Goal: Information Seeking & Learning: Learn about a topic

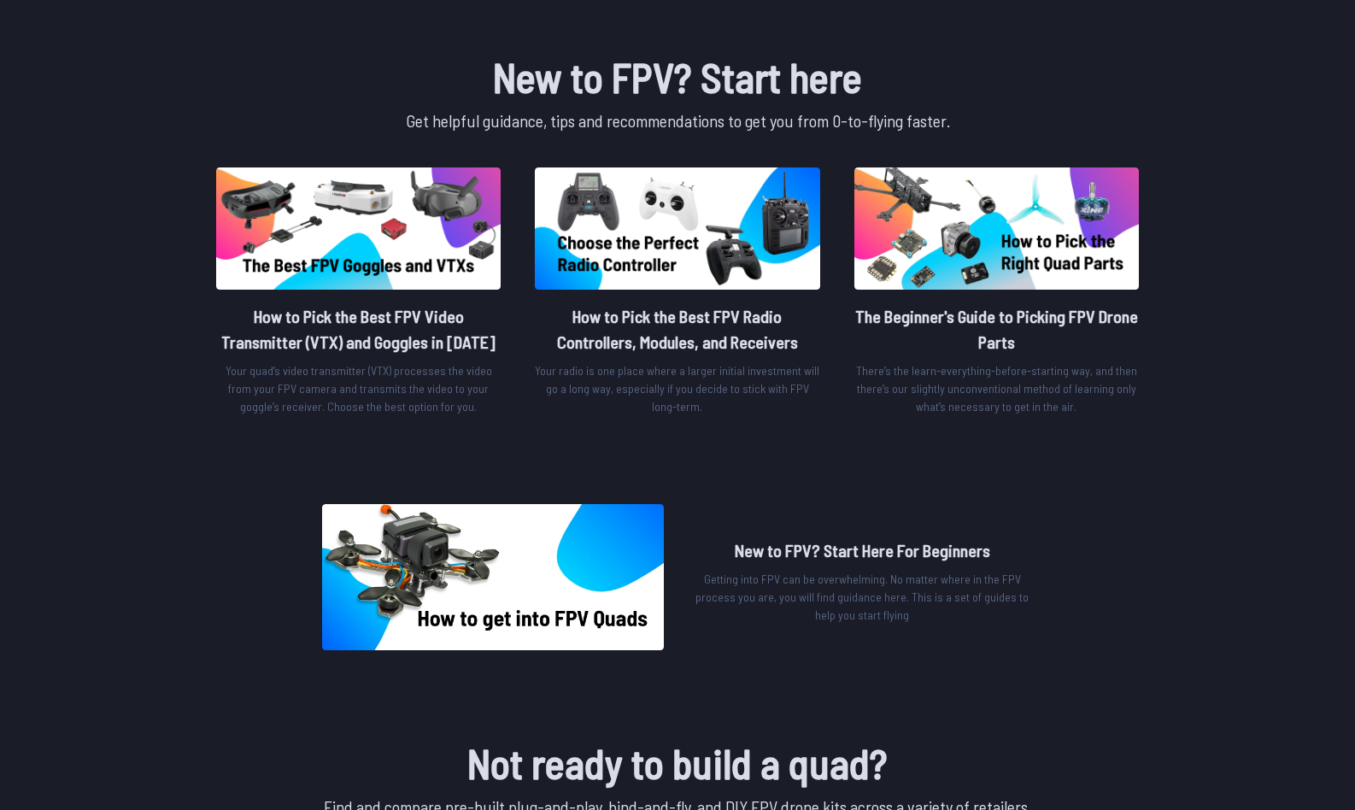
scroll to position [497, 0]
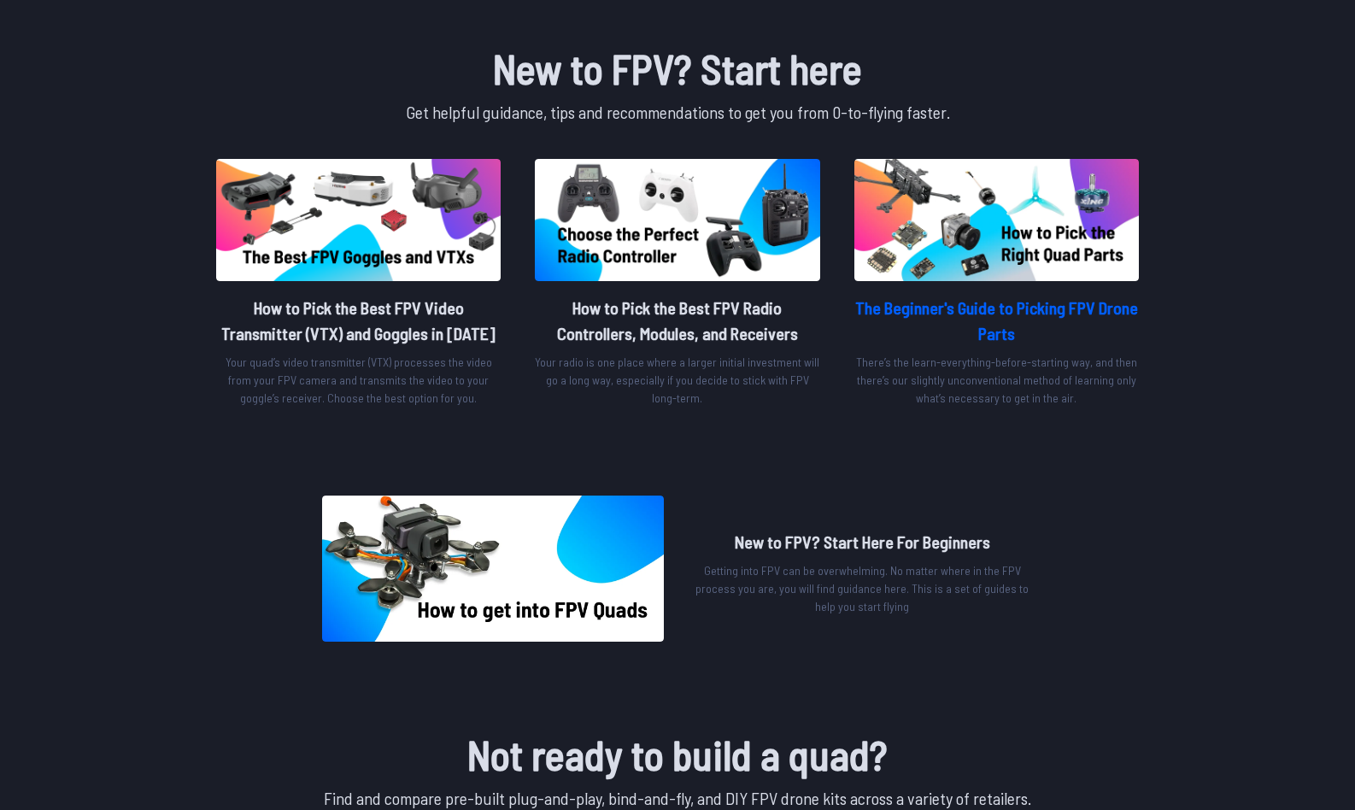
click at [894, 302] on h2 "The Beginner's Guide to Picking FPV Drone Parts" at bounding box center [996, 320] width 285 height 51
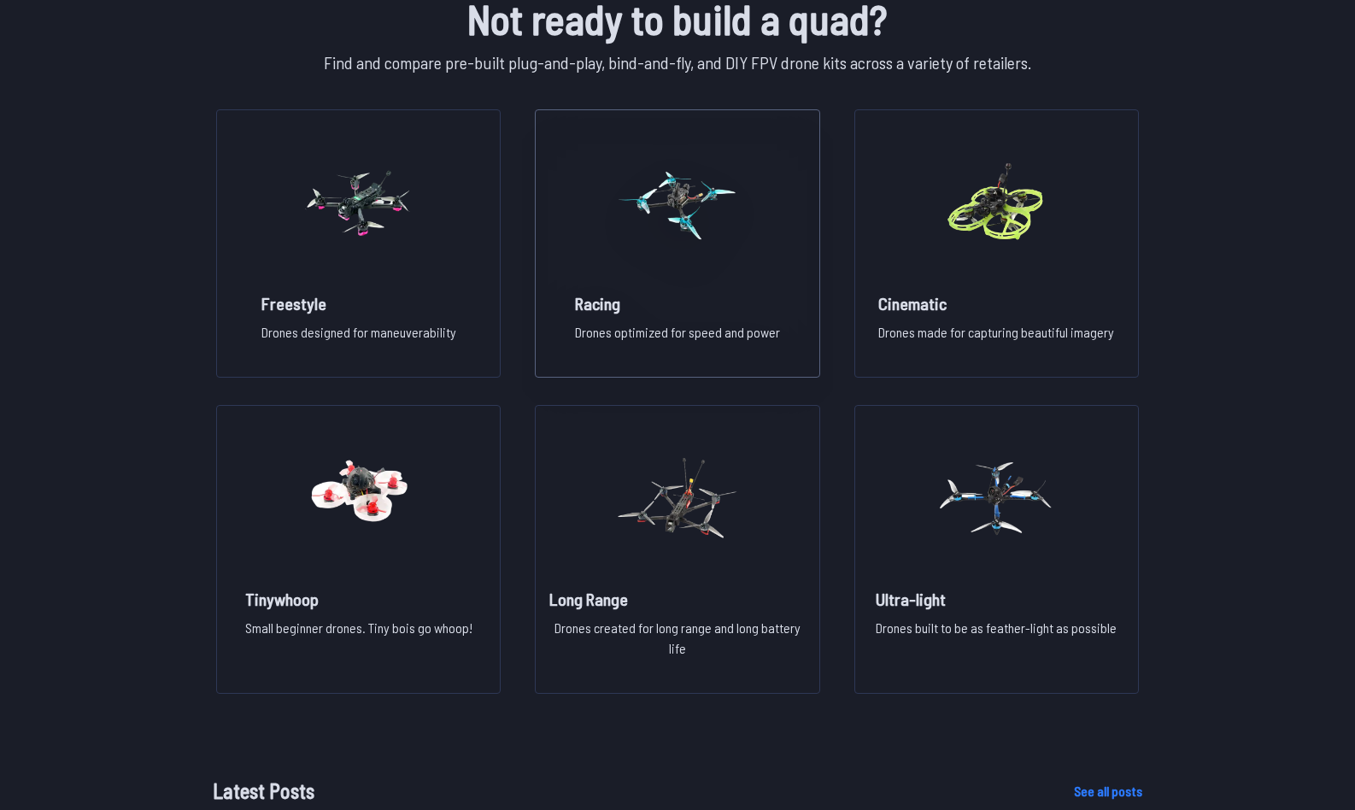
scroll to position [1237, 0]
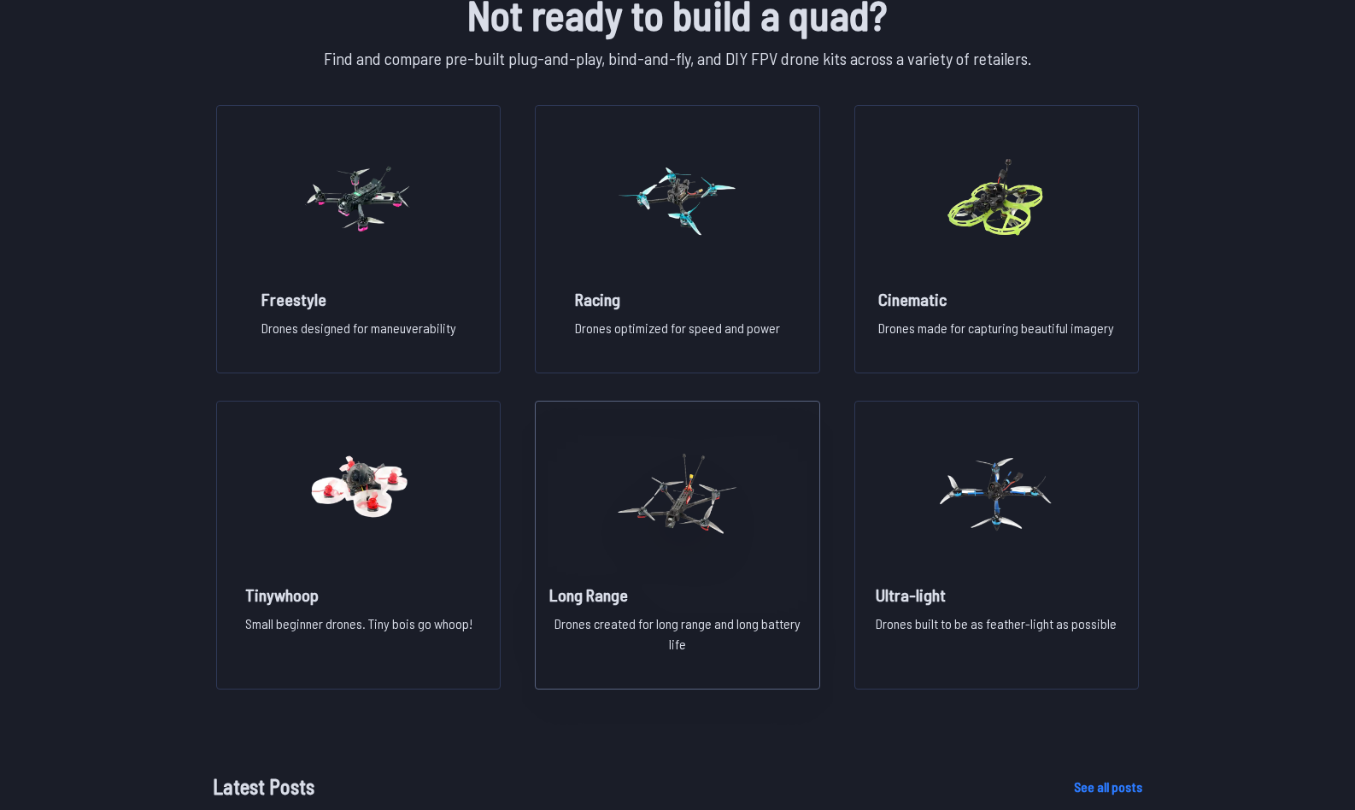
click at [682, 498] on img at bounding box center [677, 494] width 123 height 150
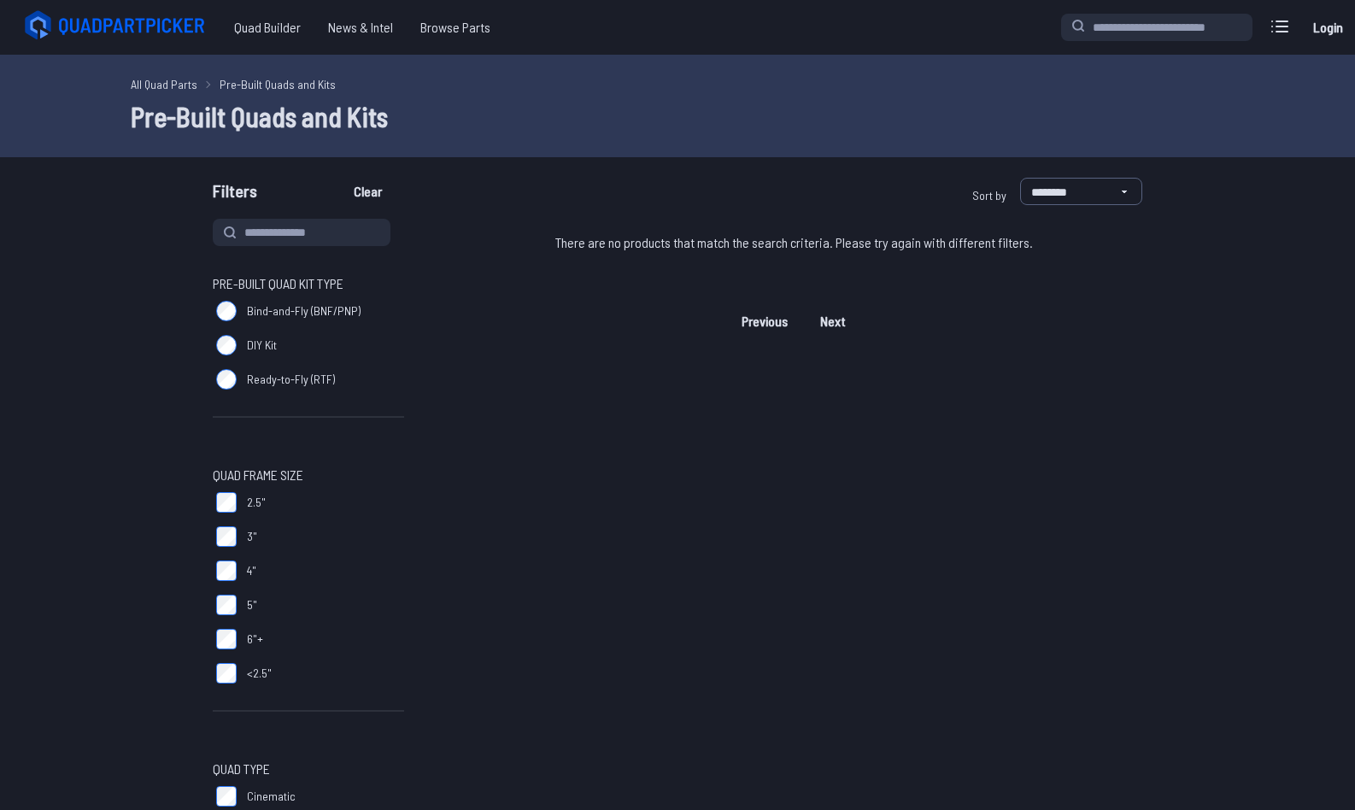
click at [227, 297] on label "Bind-and-Fly (BNF/PNP)" at bounding box center [308, 311] width 191 height 34
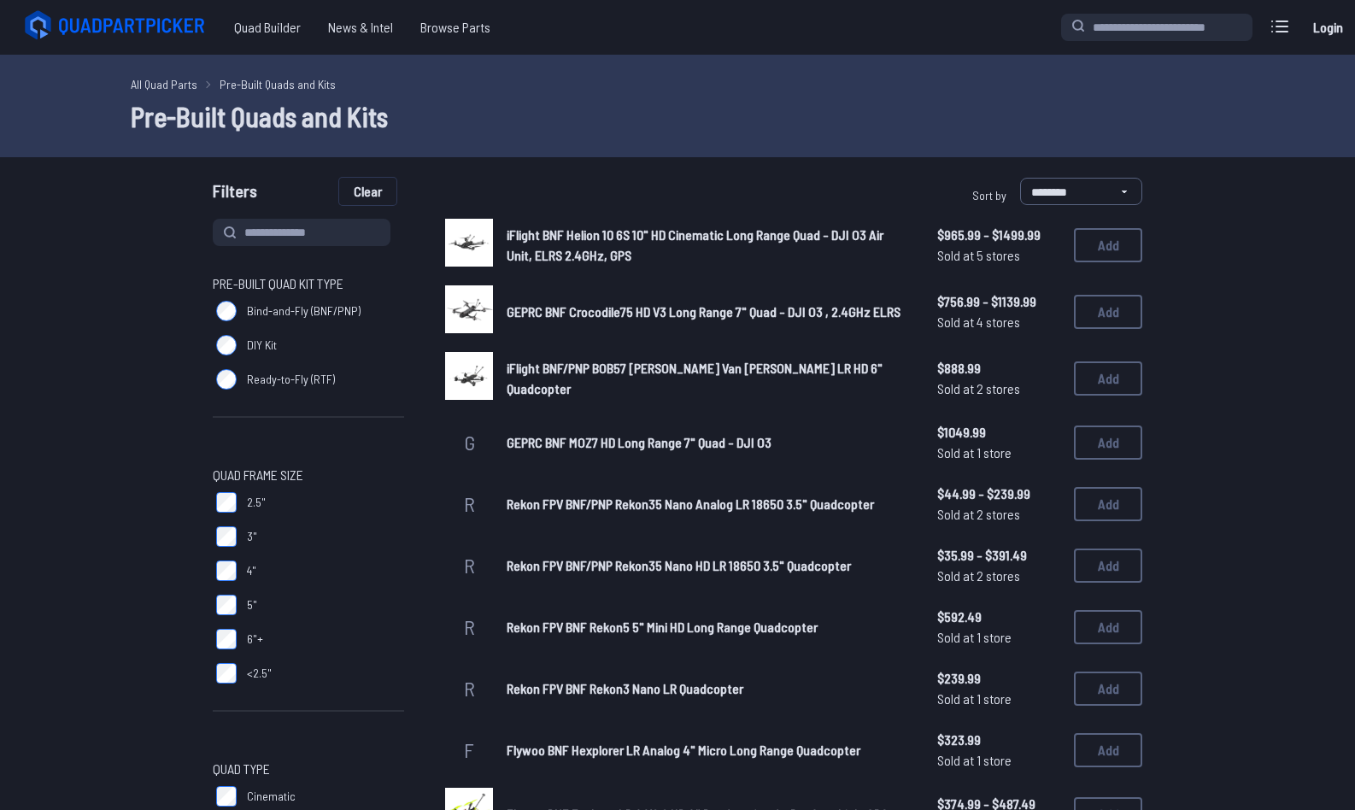
click at [367, 198] on button "Clear" at bounding box center [367, 191] width 57 height 27
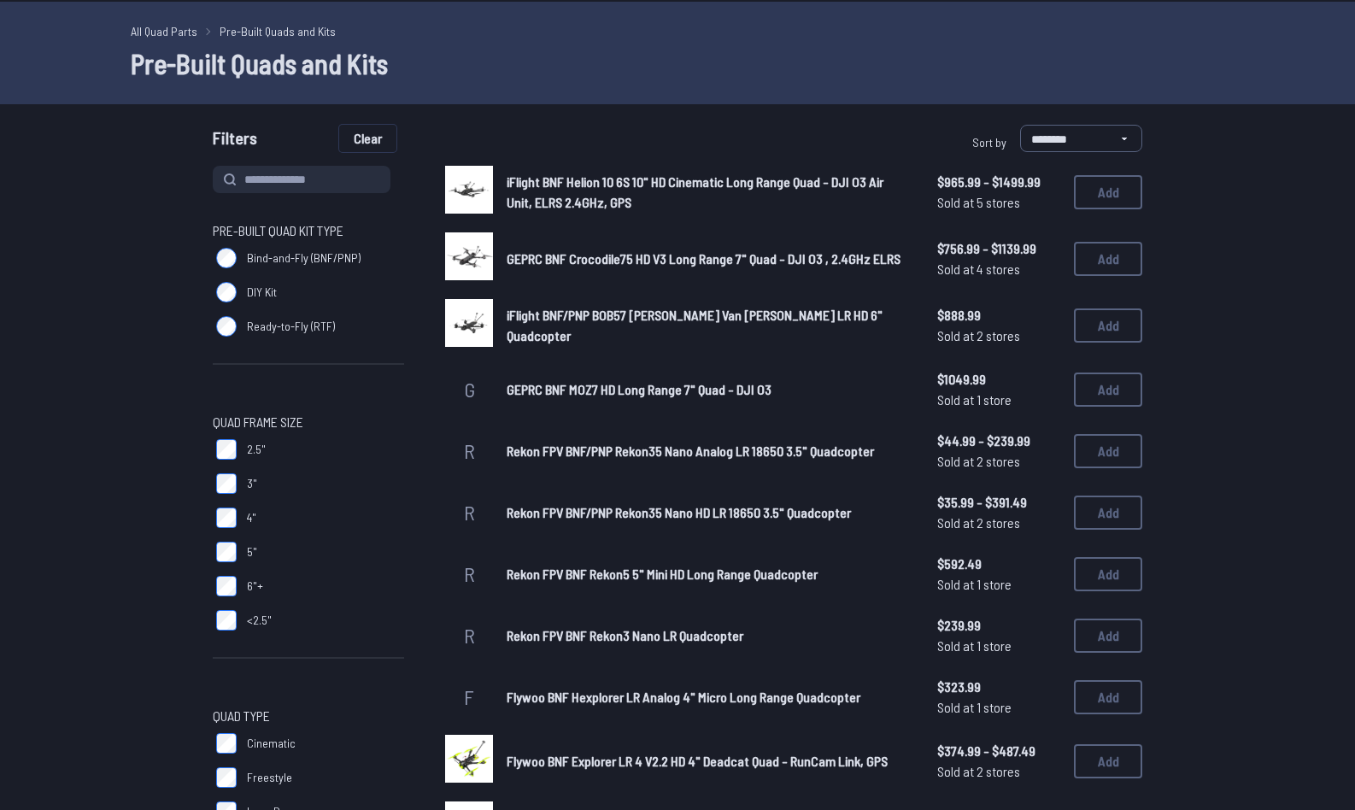
scroll to position [48, 0]
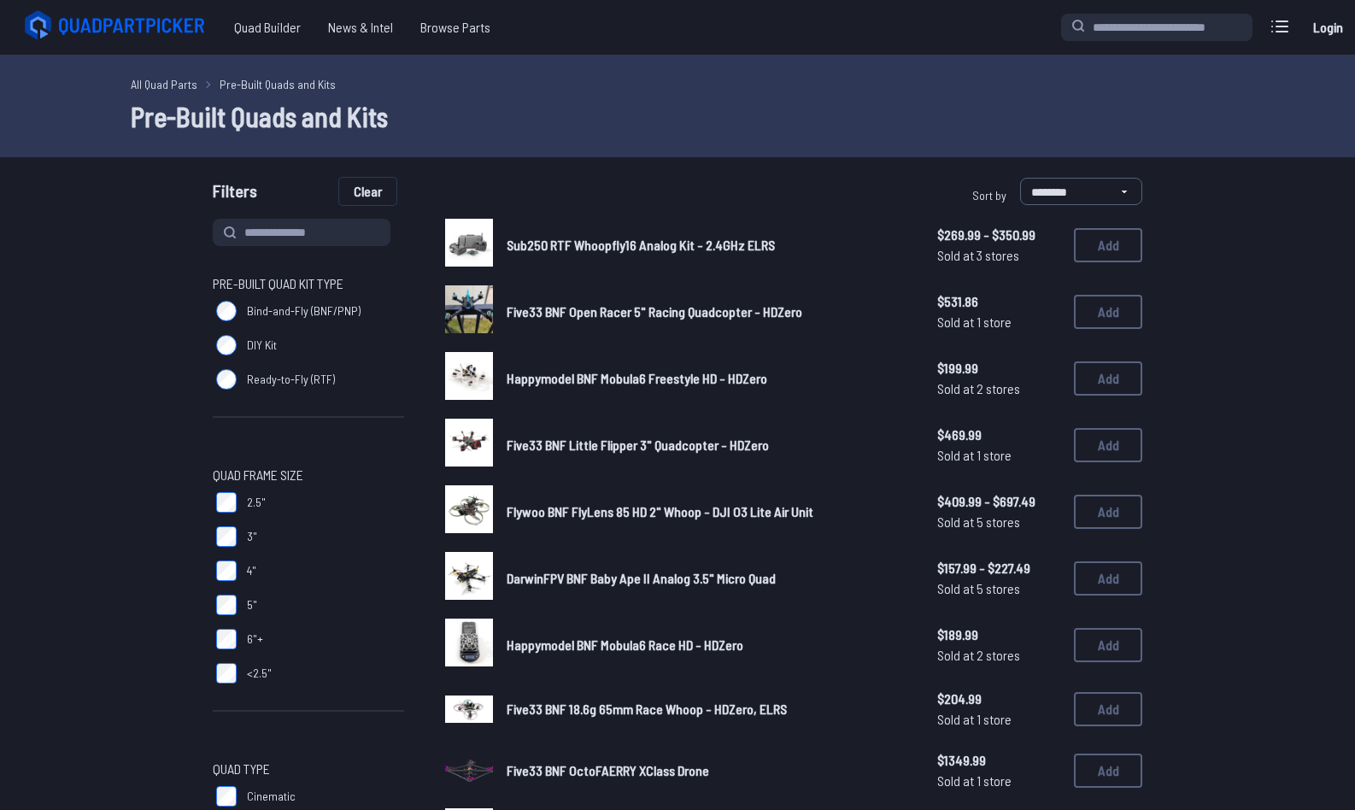
click at [367, 192] on button "Clear" at bounding box center [367, 191] width 57 height 27
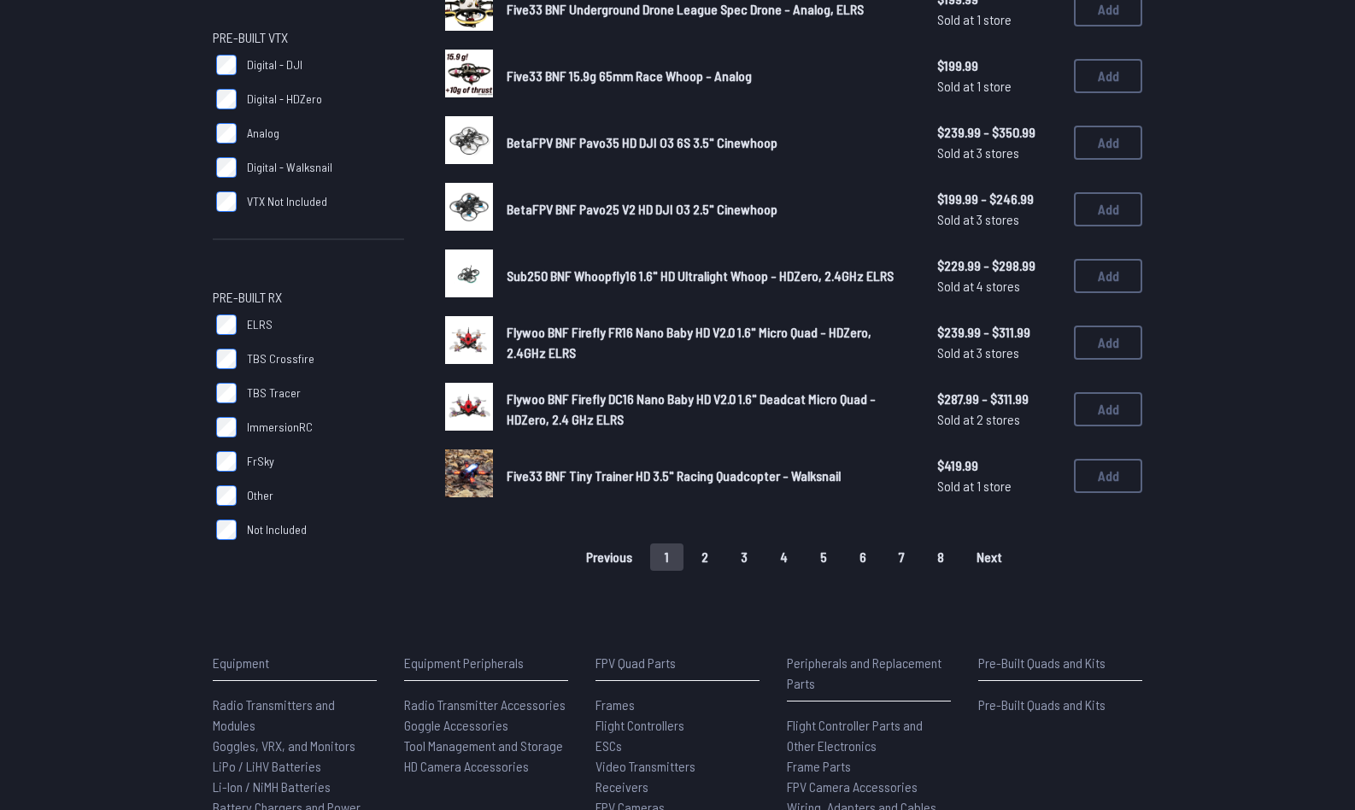
scroll to position [1196, 0]
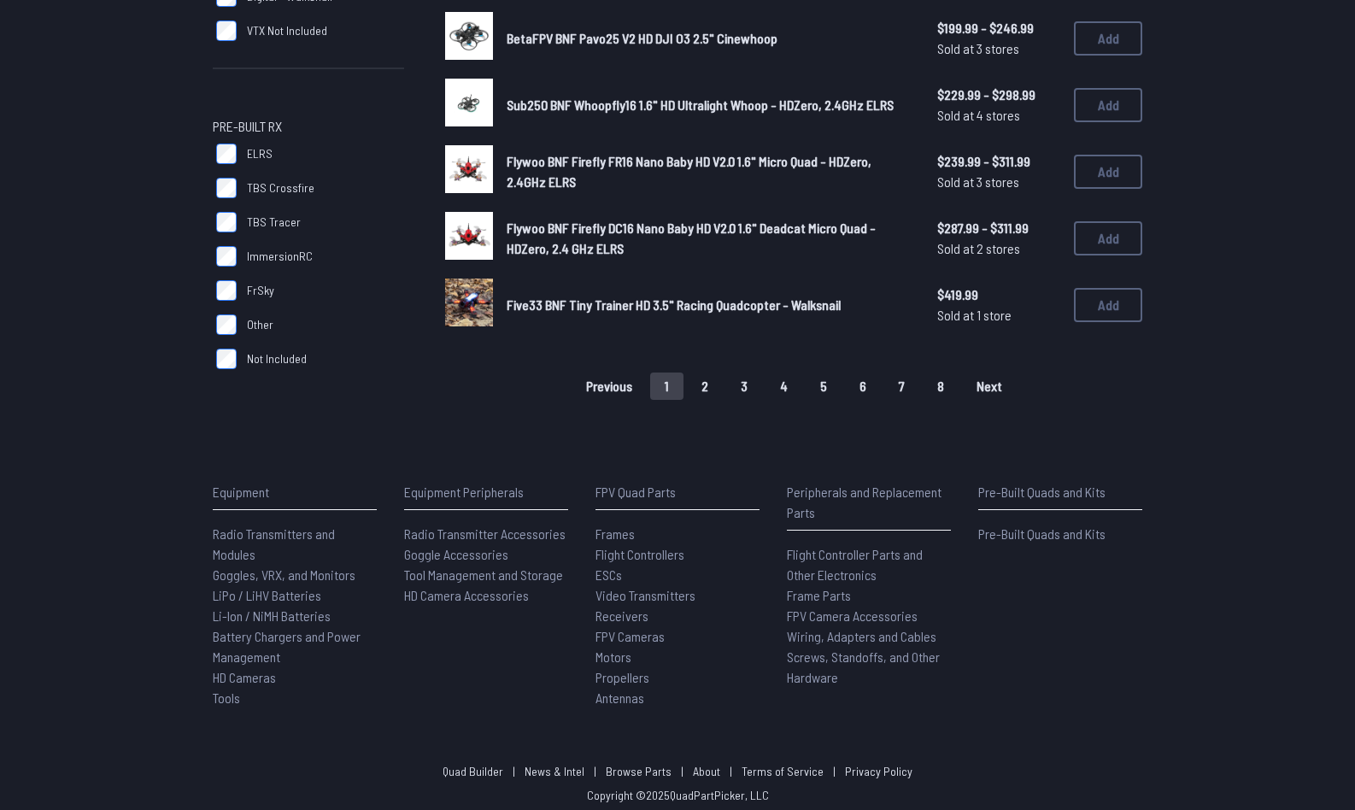
click at [295, 568] on span "Goggles, VRX, and Monitors" at bounding box center [284, 574] width 143 height 16
click at [249, 566] on span "Goggles, VRX, and Monitors" at bounding box center [284, 574] width 143 height 16
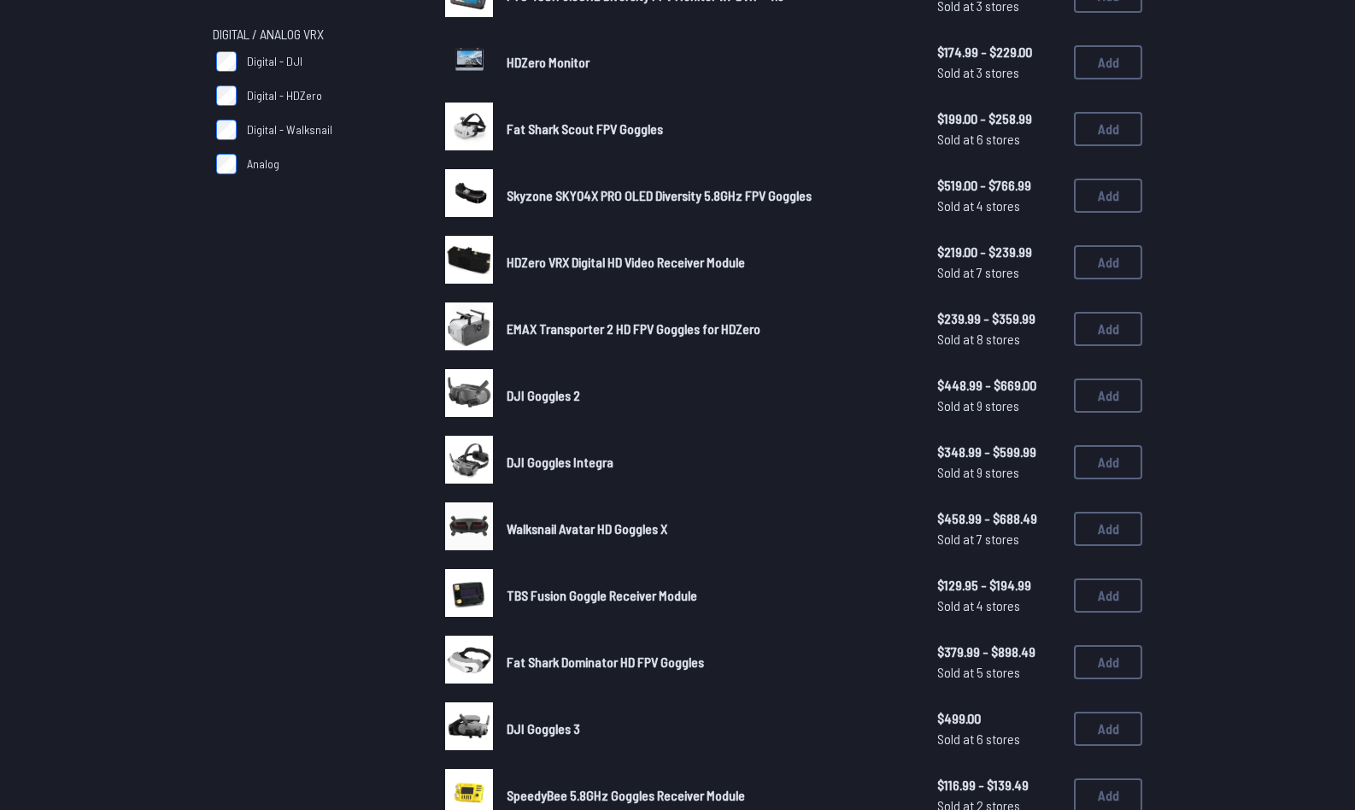
scroll to position [253, 0]
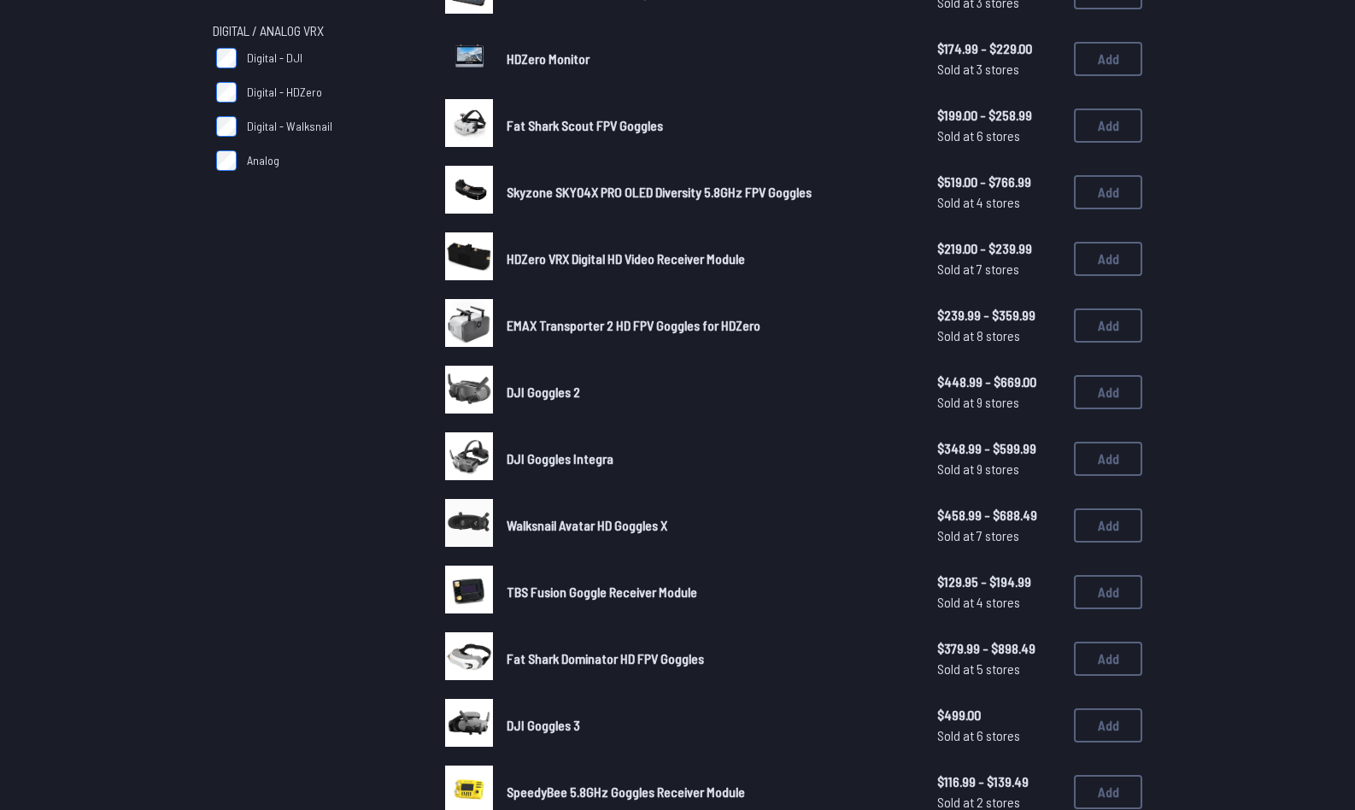
click at [483, 519] on img at bounding box center [469, 523] width 48 height 48
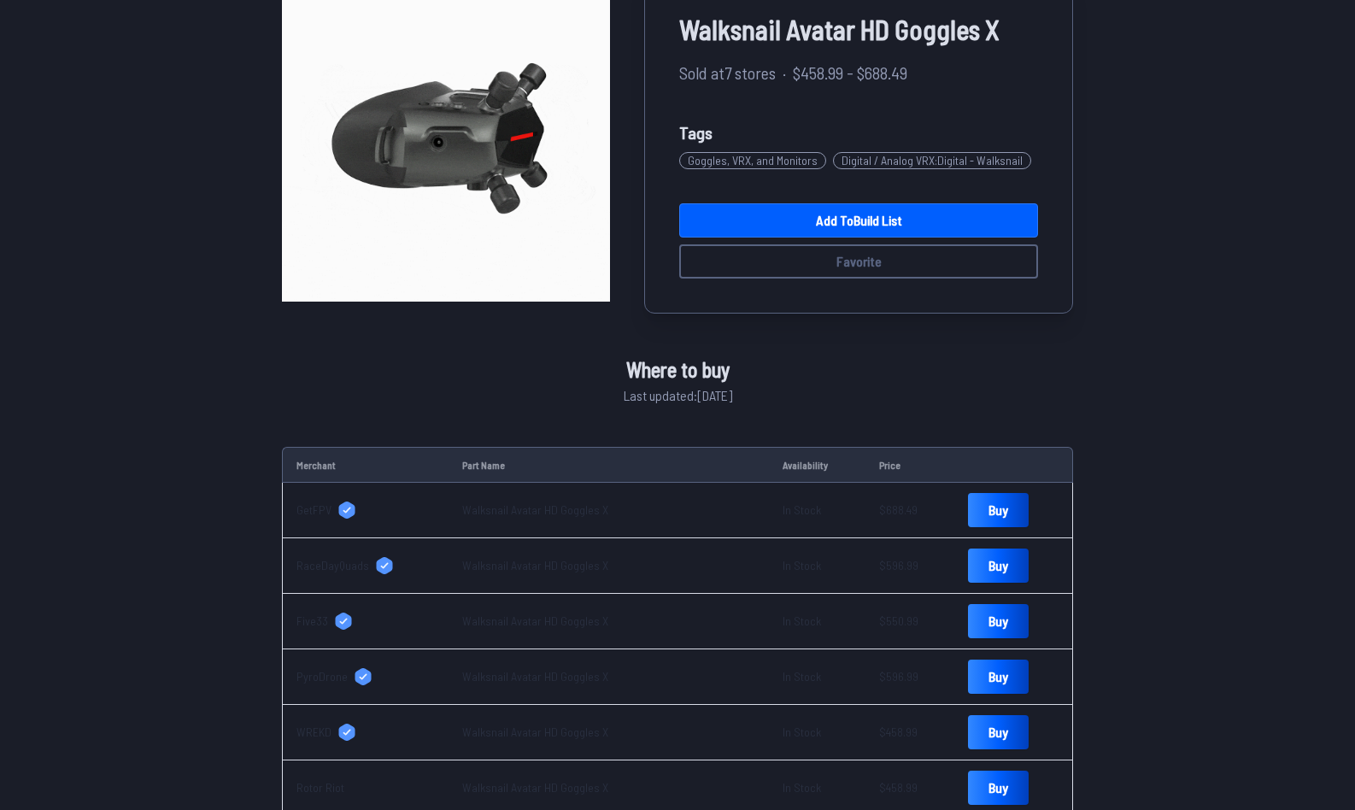
scroll to position [172, 0]
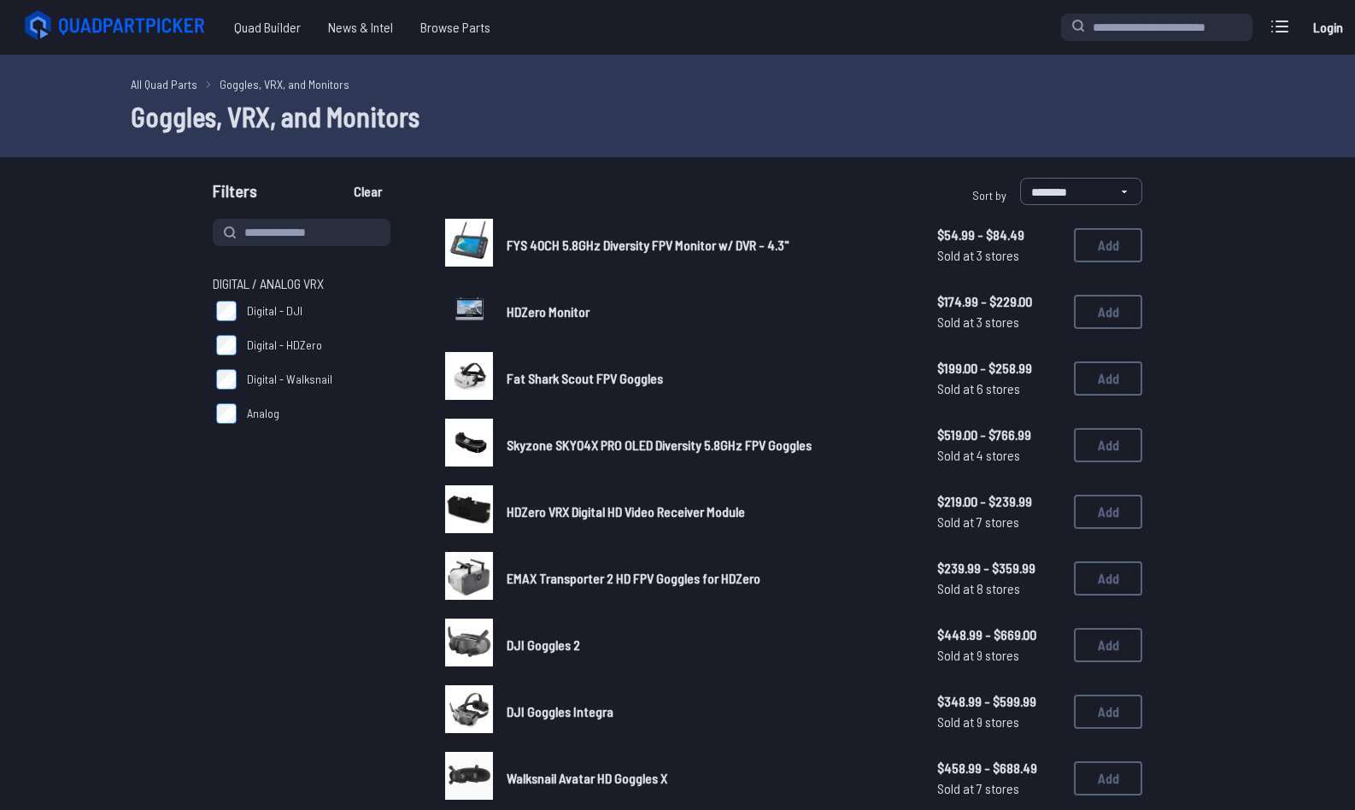
click at [173, 83] on link "All Quad Parts" at bounding box center [164, 84] width 67 height 18
